Goal: Obtain resource: Obtain resource

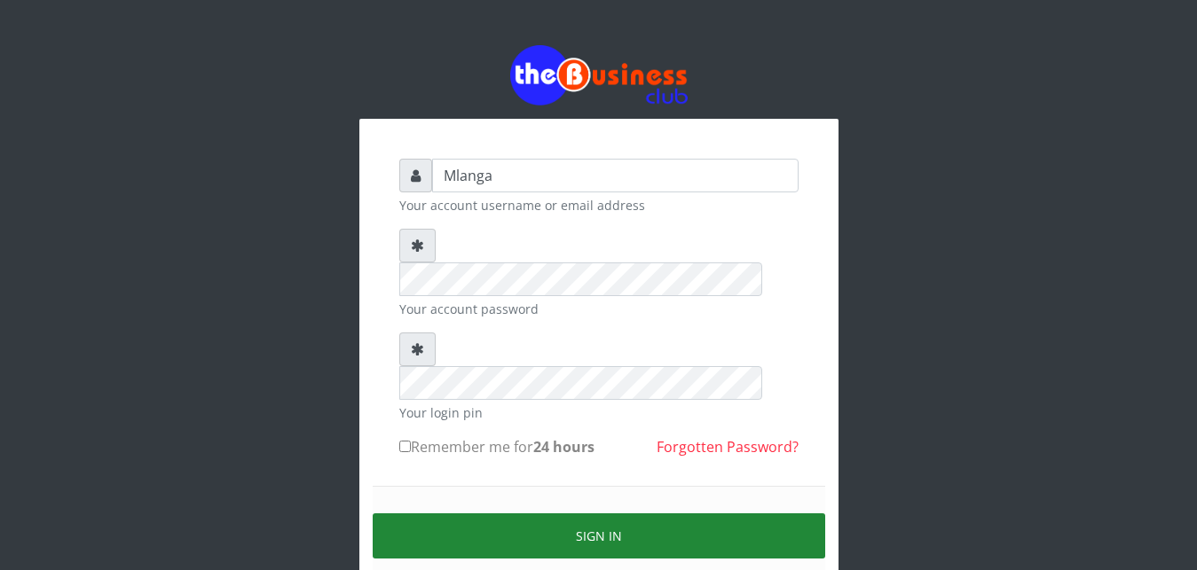
click at [629, 514] on button "Sign in" at bounding box center [599, 536] width 452 height 45
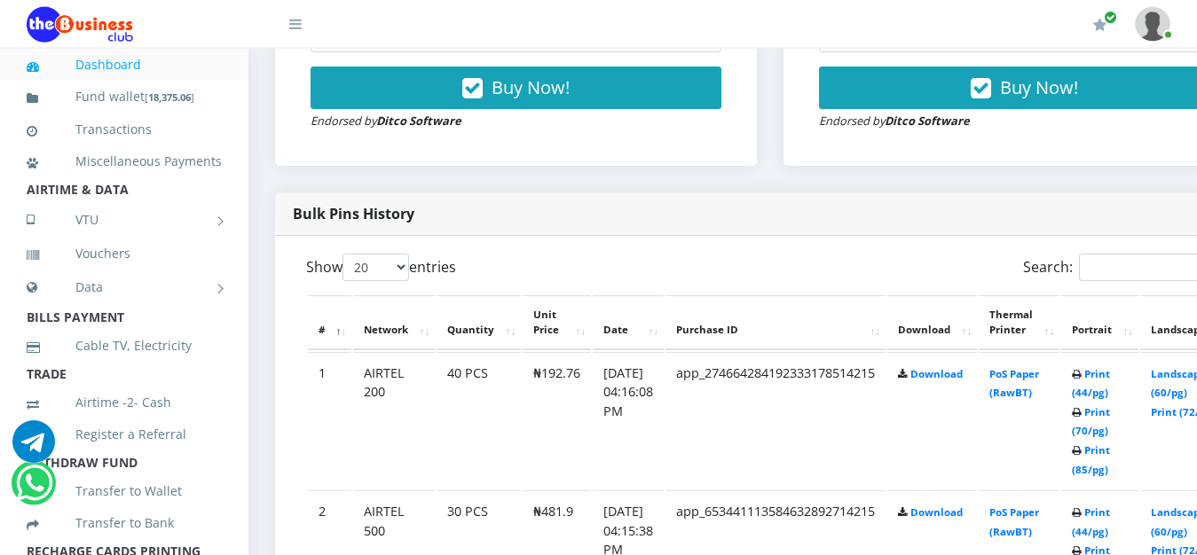
scroll to position [769, 0]
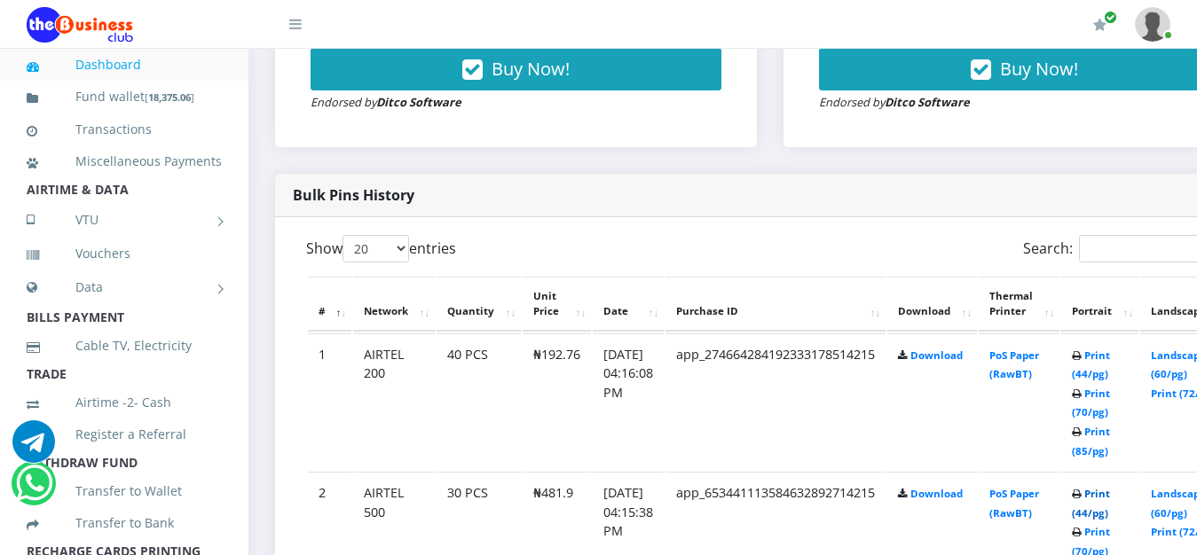
click at [1110, 498] on link "Print (44/pg)" at bounding box center [1091, 503] width 38 height 33
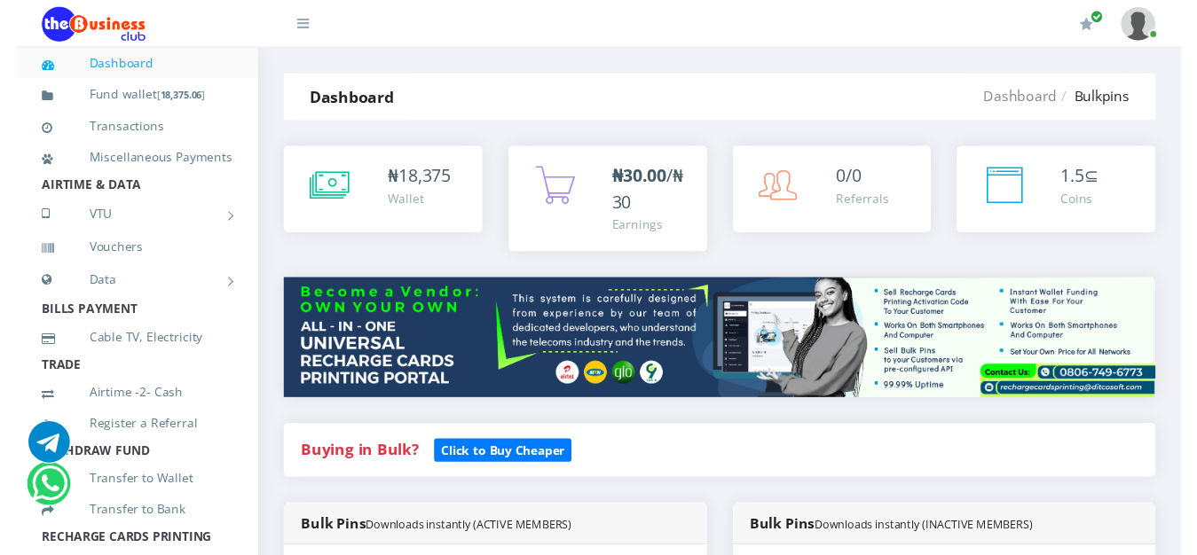
scroll to position [769, 0]
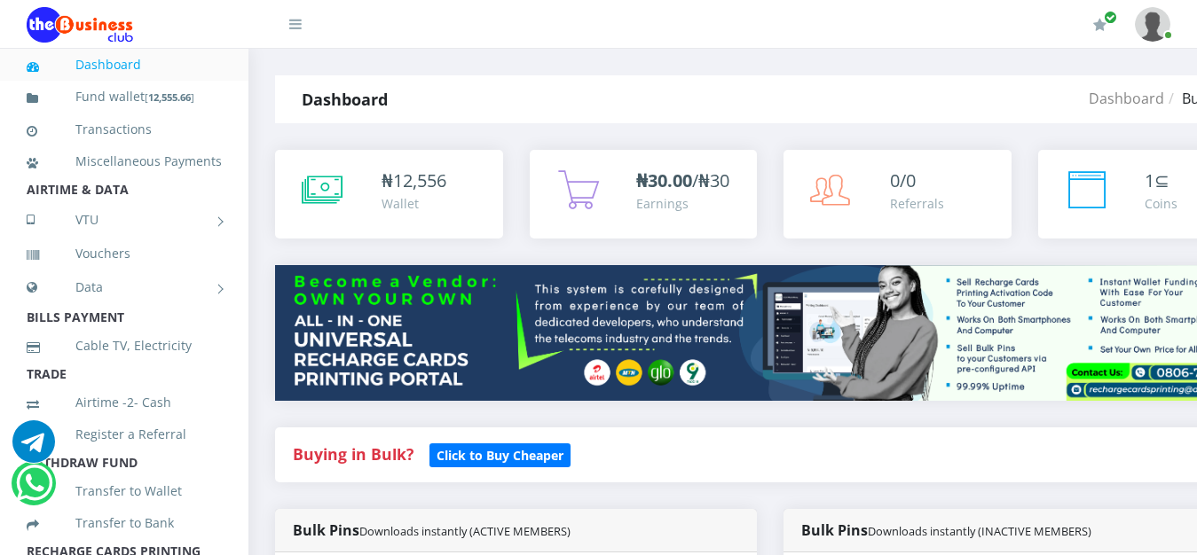
scroll to position [769, 0]
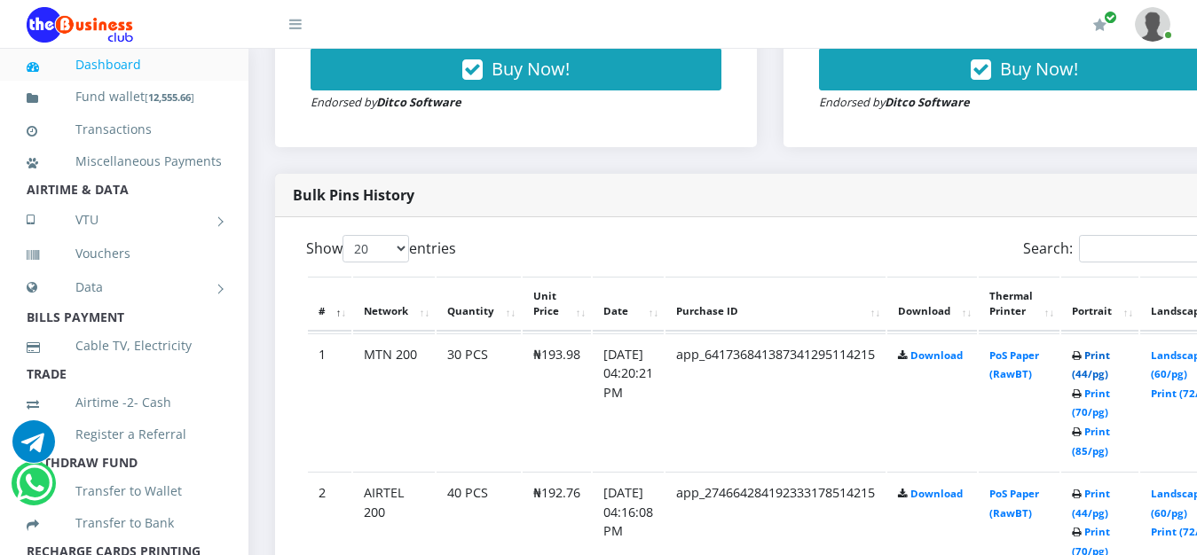
click at [1110, 360] on link "Print (44/pg)" at bounding box center [1091, 365] width 38 height 33
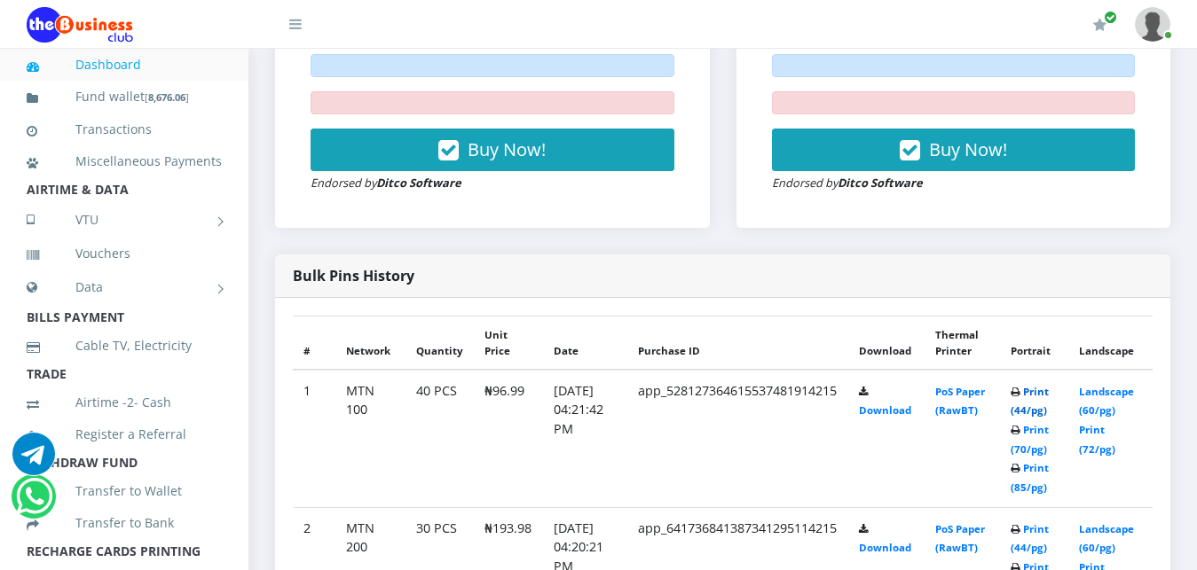
scroll to position [769, 0]
click at [1048, 393] on link "Print (44/pg)" at bounding box center [1029, 401] width 38 height 33
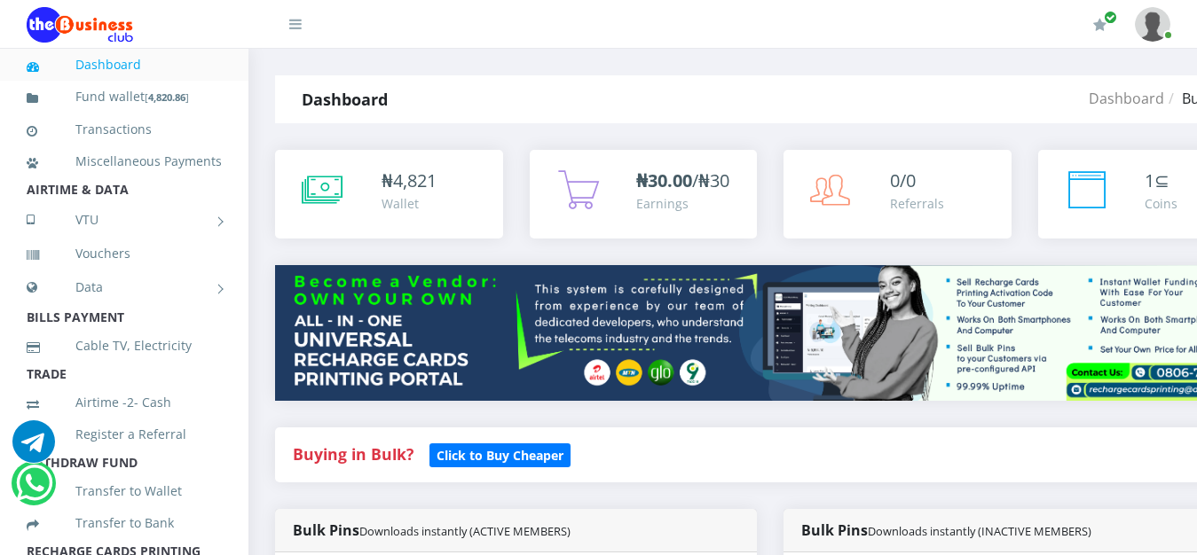
scroll to position [769, 0]
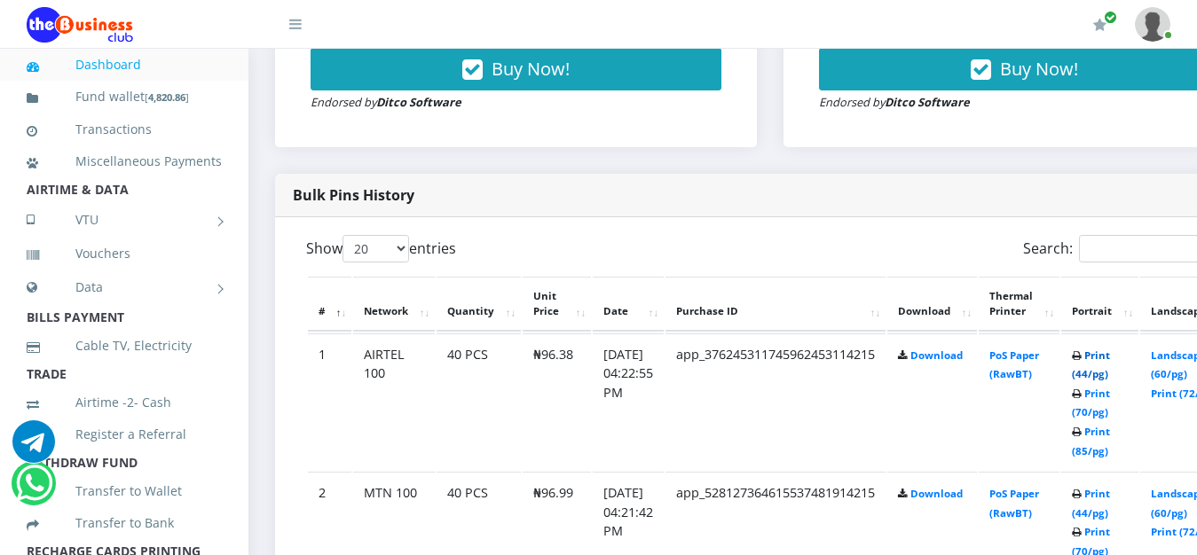
click at [1110, 357] on link "Print (44/pg)" at bounding box center [1091, 365] width 38 height 33
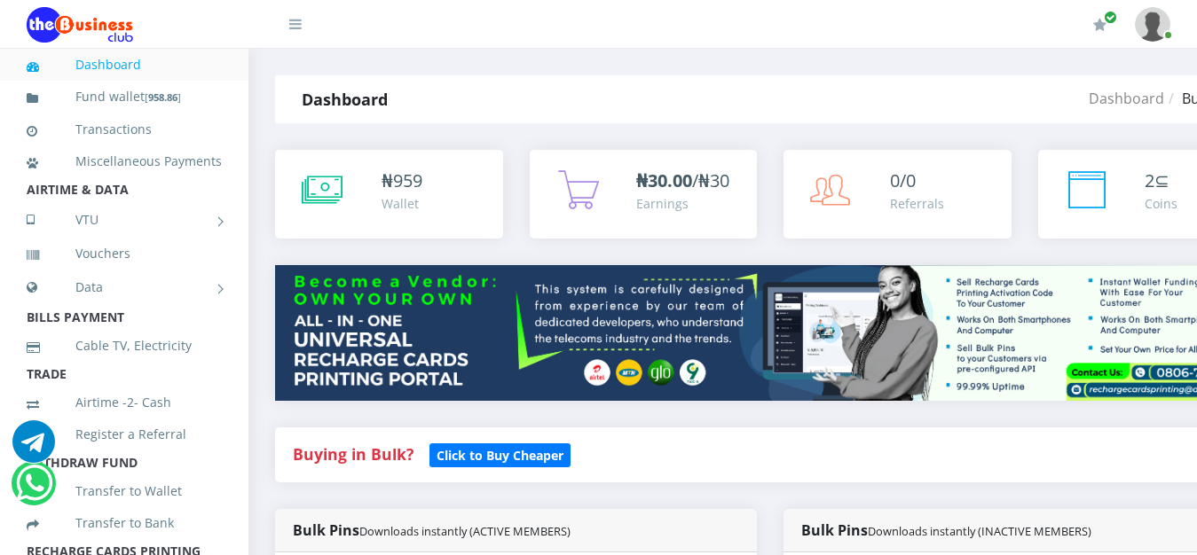
scroll to position [769, 0]
